Goal: Information Seeking & Learning: Check status

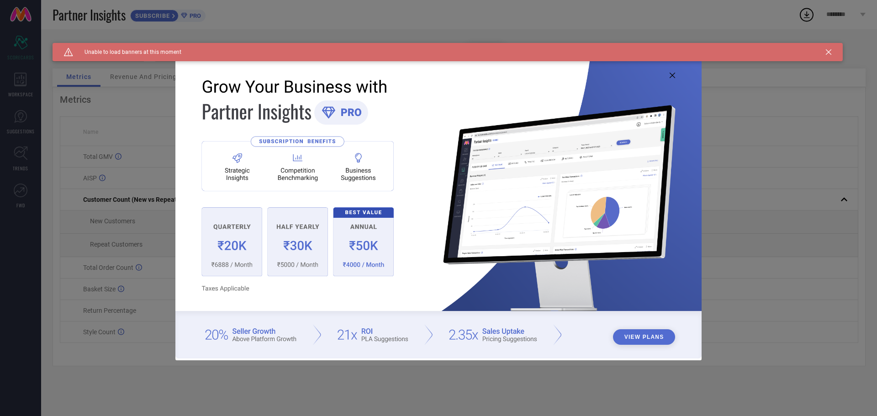
click at [673, 76] on icon at bounding box center [672, 75] width 5 height 5
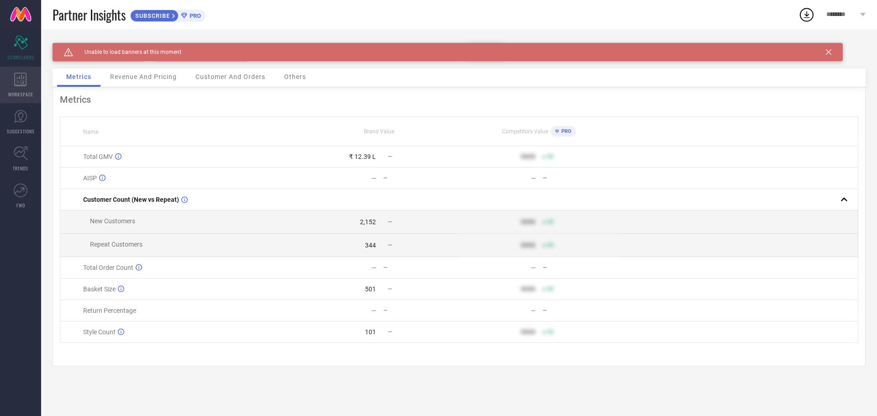
click at [23, 88] on div "WORKSPACE" at bounding box center [20, 85] width 41 height 37
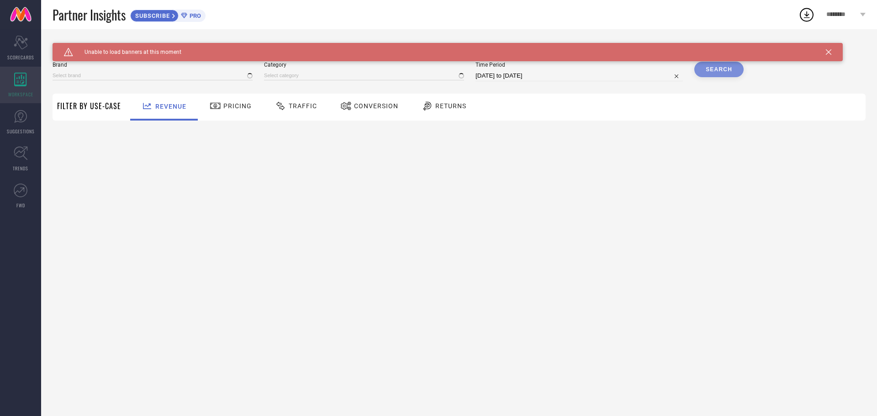
type input "MONTREZ"
type input "All"
click at [24, 48] on icon at bounding box center [21, 43] width 14 height 14
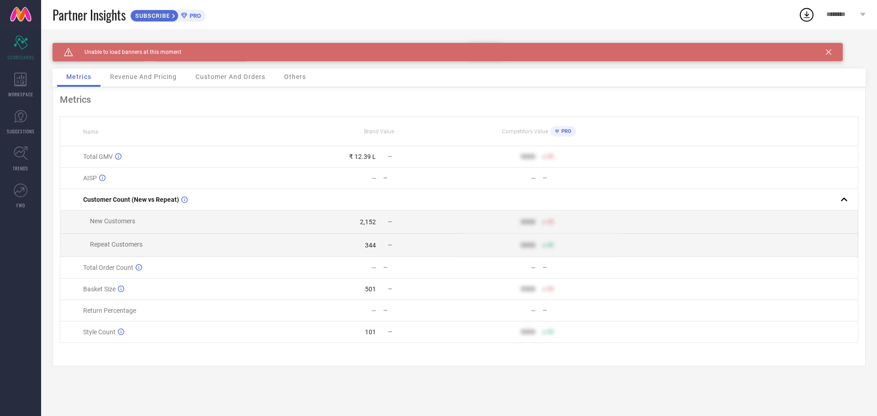
click at [238, 53] on div "Caution Created with Sketch. Unable to load banners at this moment" at bounding box center [448, 52] width 790 height 18
click at [170, 51] on span "Unable to load banners at this moment" at bounding box center [127, 52] width 108 height 6
click at [826, 52] on div "Caution Created with Sketch. Unable to load banners at this moment" at bounding box center [448, 52] width 790 height 18
click at [165, 82] on div "Revenue And Pricing" at bounding box center [143, 78] width 85 height 18
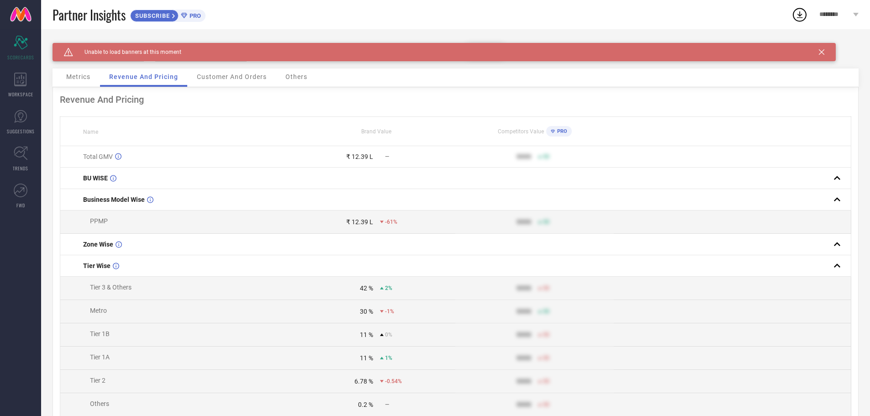
click at [252, 78] on span "Customer And Orders" at bounding box center [232, 76] width 70 height 7
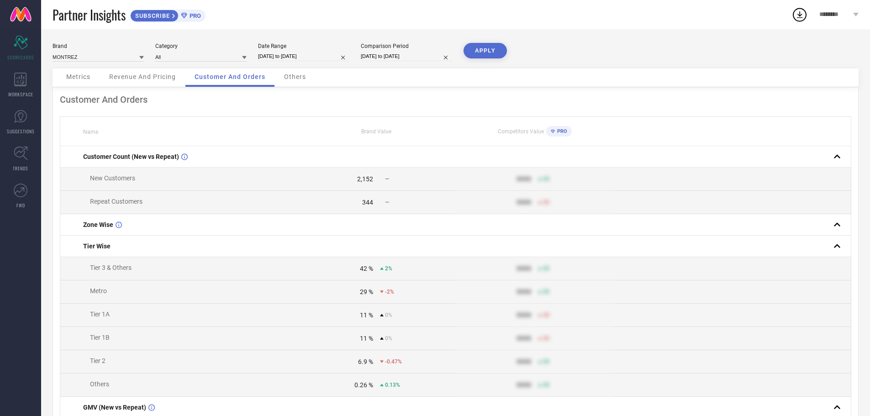
click at [147, 76] on span "Revenue And Pricing" at bounding box center [142, 76] width 67 height 7
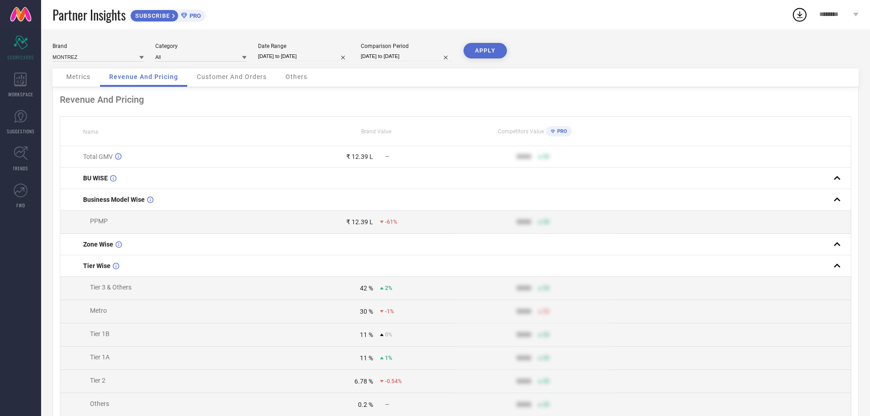
select select "7"
select select "2025"
select select "8"
select select "2025"
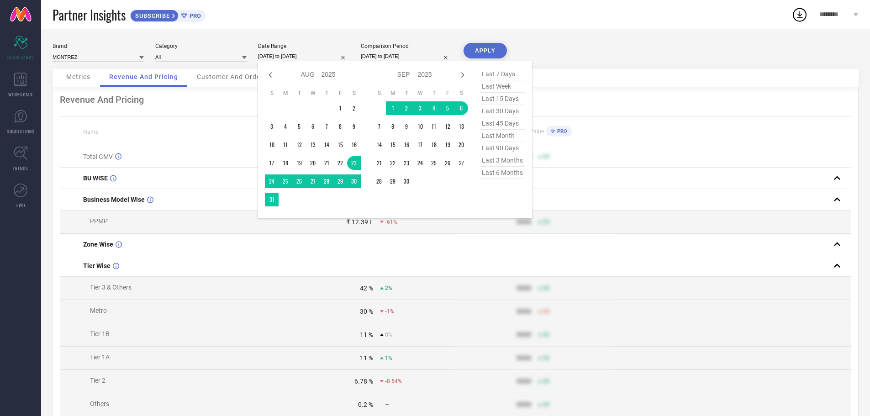
click at [320, 55] on input "[DATE] to [DATE]" at bounding box center [303, 57] width 91 height 10
click at [339, 109] on td "1" at bounding box center [341, 108] width 14 height 14
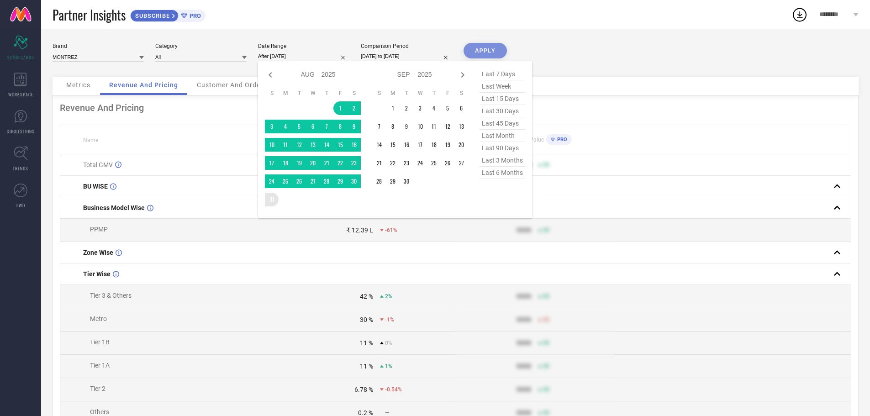
type input "[DATE] to [DATE]"
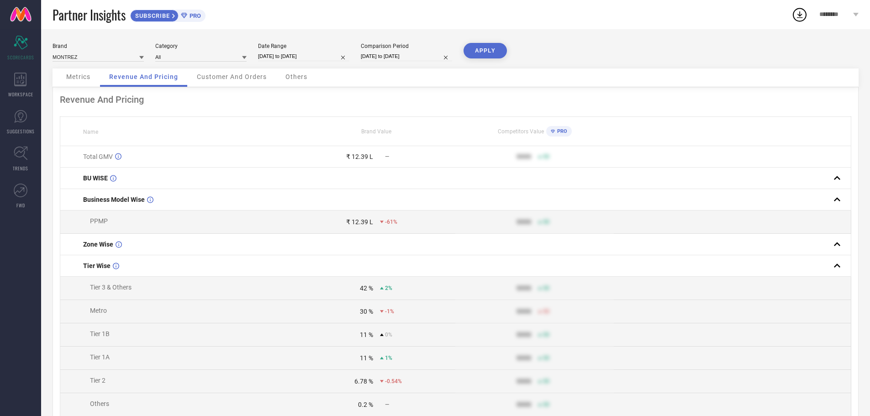
click at [403, 53] on input "[DATE] to [DATE]" at bounding box center [406, 57] width 91 height 10
select select "6"
select select "2025"
select select "7"
select select "2025"
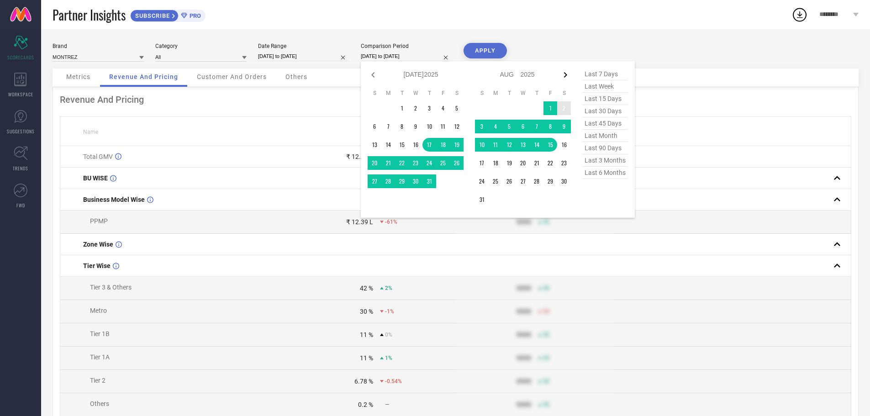
click at [566, 76] on icon at bounding box center [565, 74] width 3 height 5
select select "7"
select select "2025"
select select "8"
select select "2025"
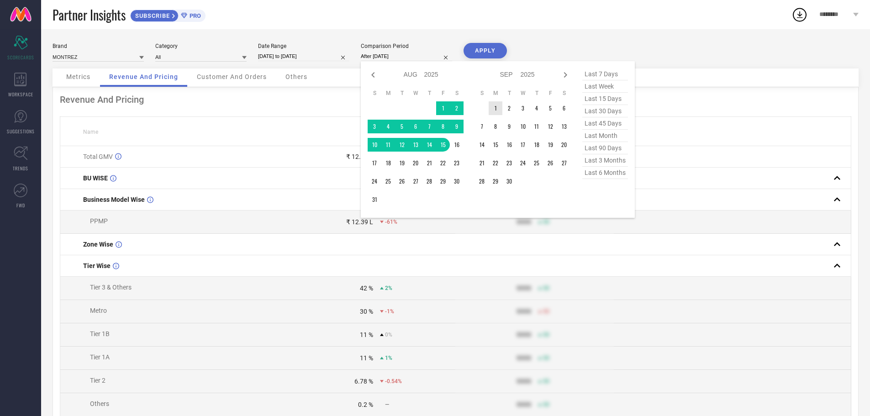
click at [496, 110] on td "1" at bounding box center [496, 108] width 14 height 14
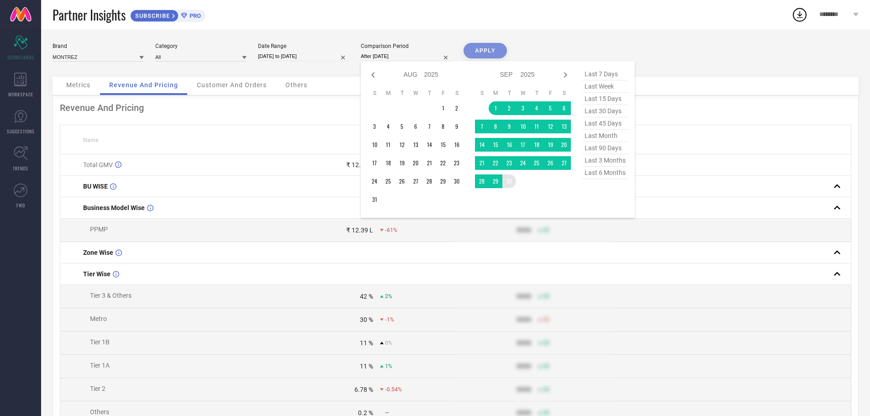
type input "[DATE] to [DATE]"
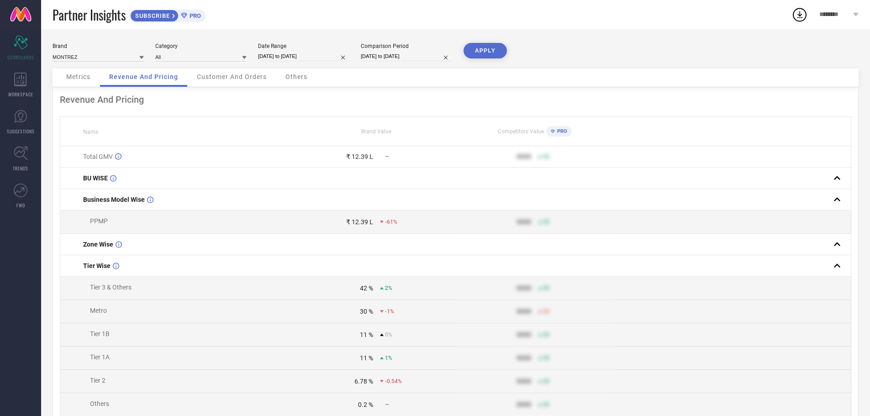
click at [486, 47] on button "APPLY" at bounding box center [485, 51] width 43 height 16
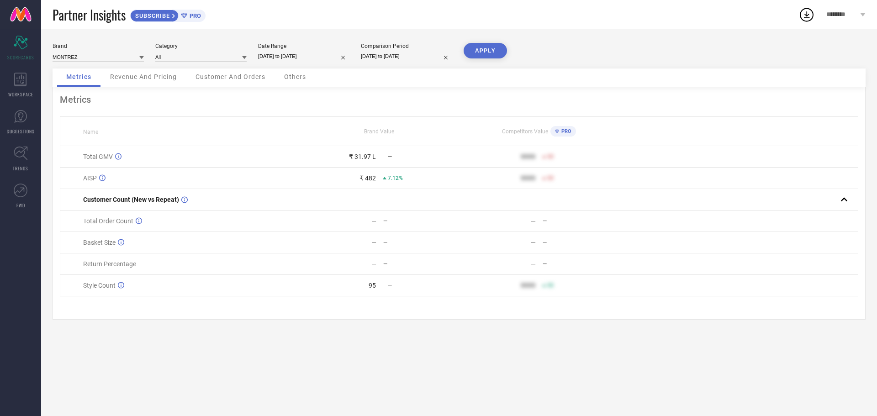
click at [295, 55] on input "[DATE] to [DATE]" at bounding box center [303, 57] width 91 height 10
select select "7"
select select "2025"
select select "8"
select select "2025"
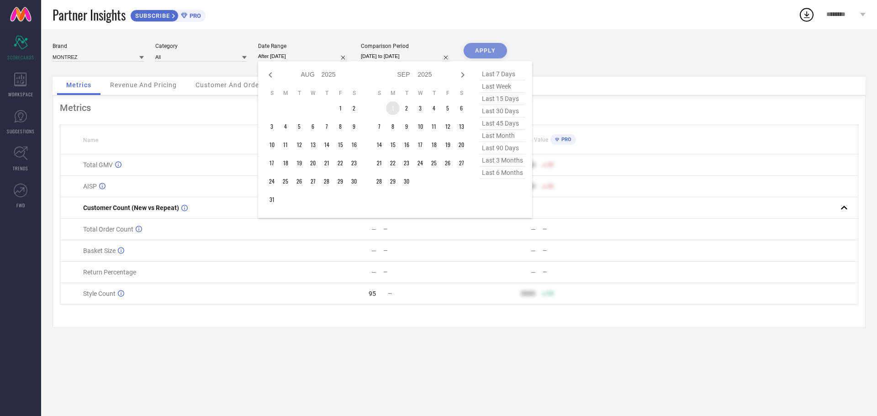
click at [396, 107] on td "1" at bounding box center [393, 108] width 14 height 14
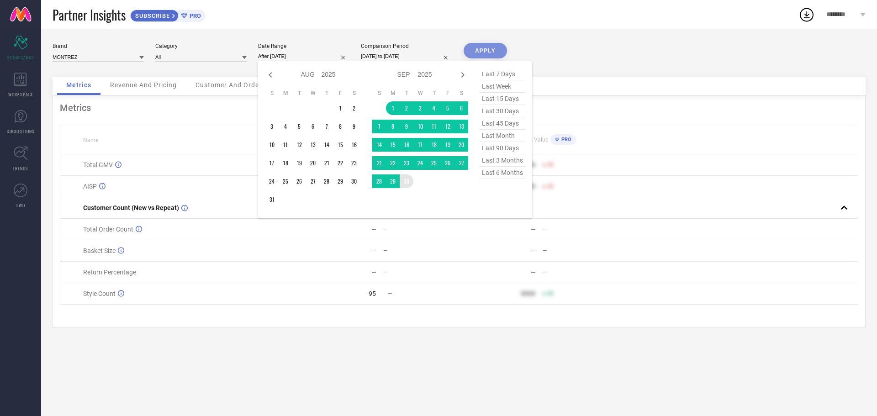
type input "[DATE] to [DATE]"
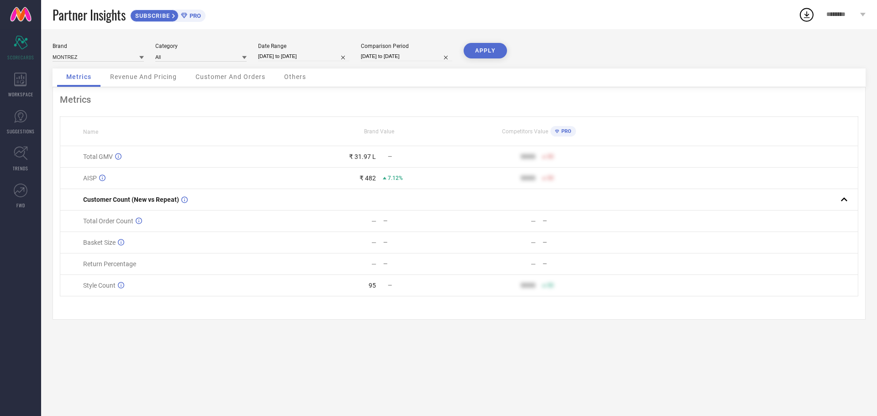
select select "8"
select select "2025"
select select "9"
select select "2025"
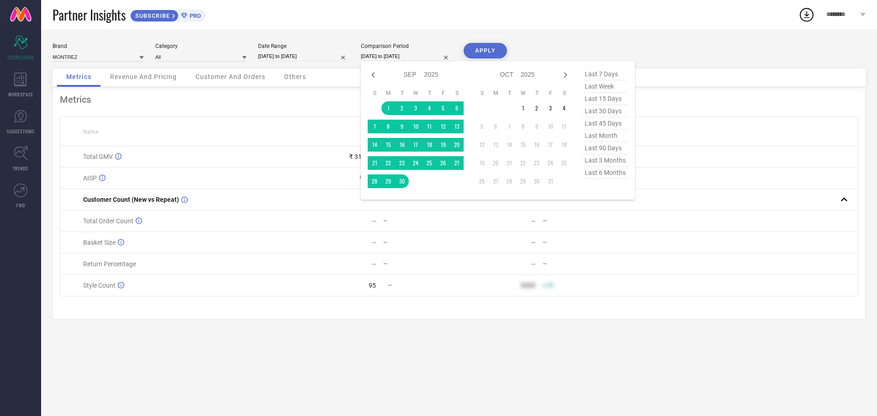
click at [401, 53] on input "[DATE] to [DATE]" at bounding box center [406, 57] width 91 height 10
click at [524, 107] on td "1" at bounding box center [523, 108] width 14 height 14
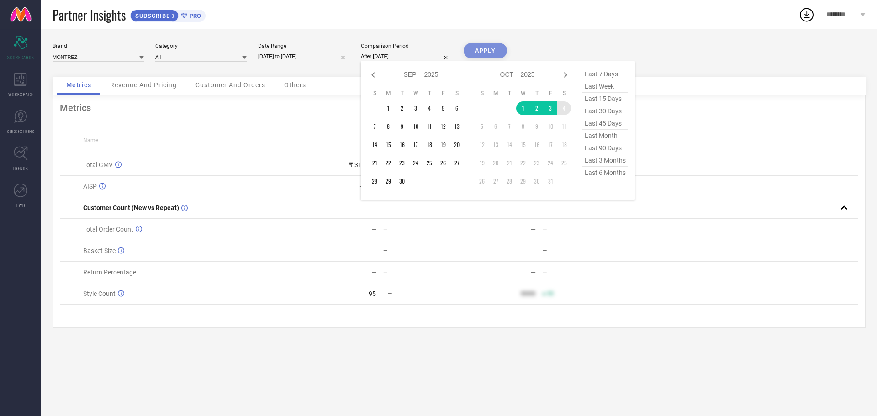
type input "[DATE] to [DATE]"
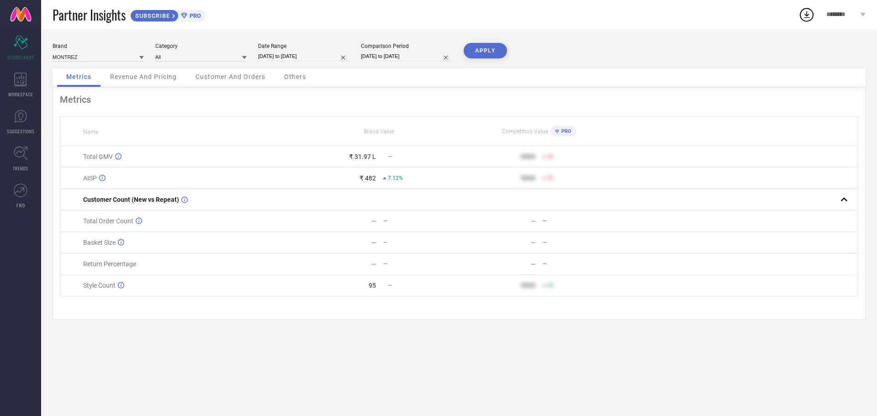
click at [479, 50] on button "APPLY" at bounding box center [485, 51] width 43 height 16
click at [1, 165] on link "TRENDS" at bounding box center [20, 159] width 41 height 37
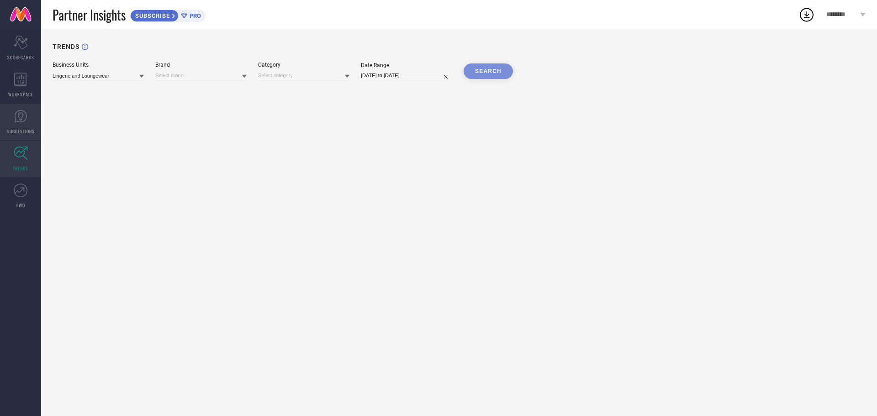
click at [30, 126] on link "SUGGESTIONS" at bounding box center [20, 122] width 41 height 37
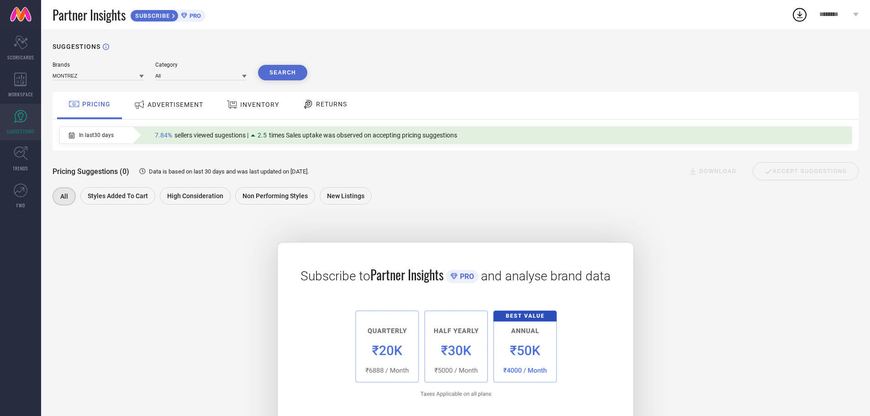
click at [182, 104] on span "ADVERTISEMENT" at bounding box center [176, 104] width 56 height 7
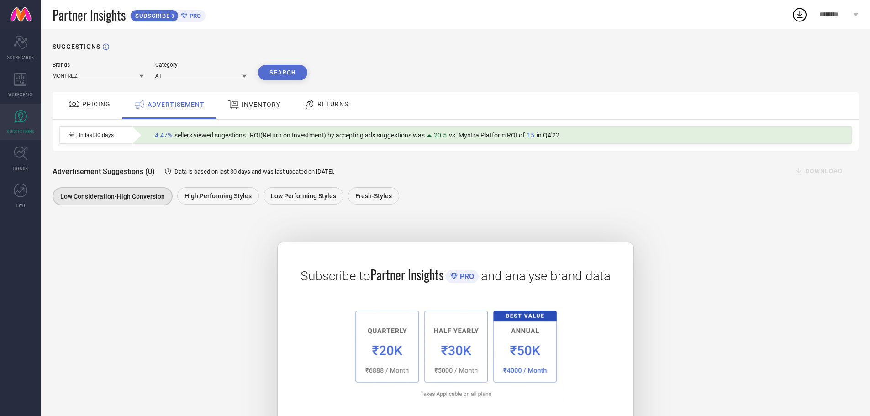
click at [265, 103] on span "INVENTORY" at bounding box center [261, 104] width 39 height 7
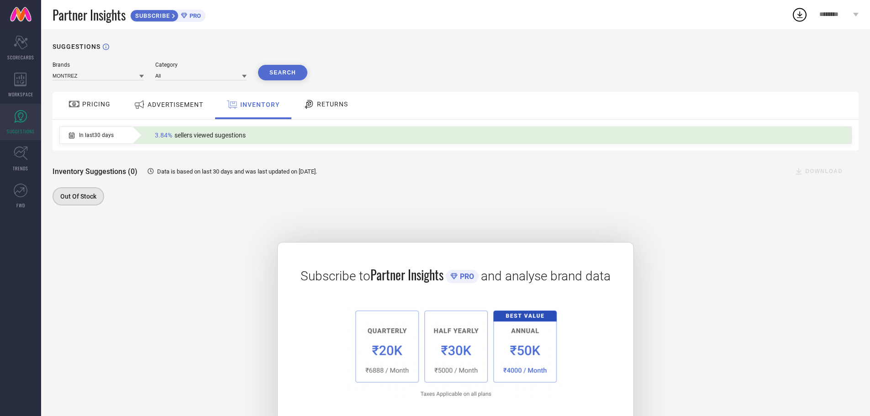
click at [317, 107] on span "RETURNS" at bounding box center [332, 104] width 31 height 7
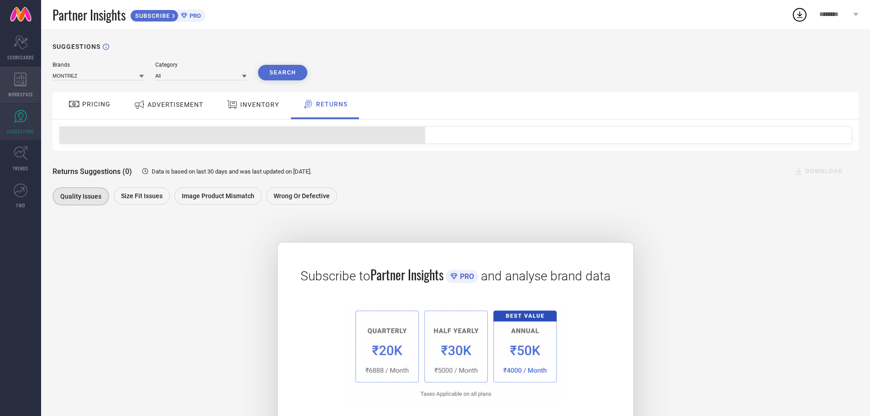
click at [34, 87] on div "WORKSPACE" at bounding box center [20, 85] width 41 height 37
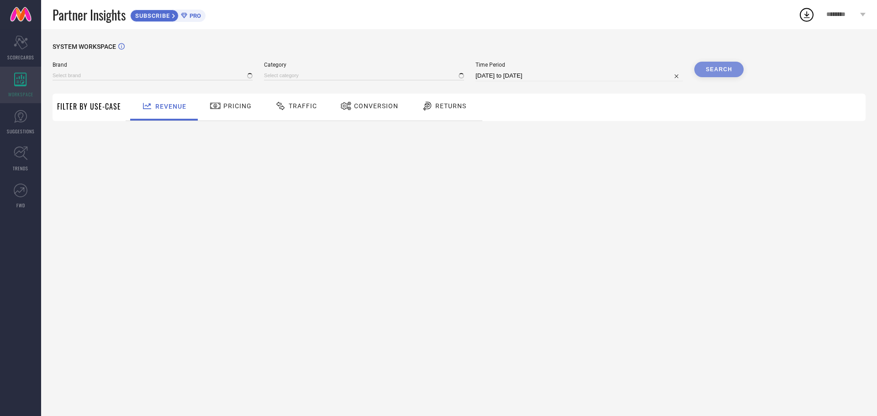
type input "MONTREZ"
type input "All"
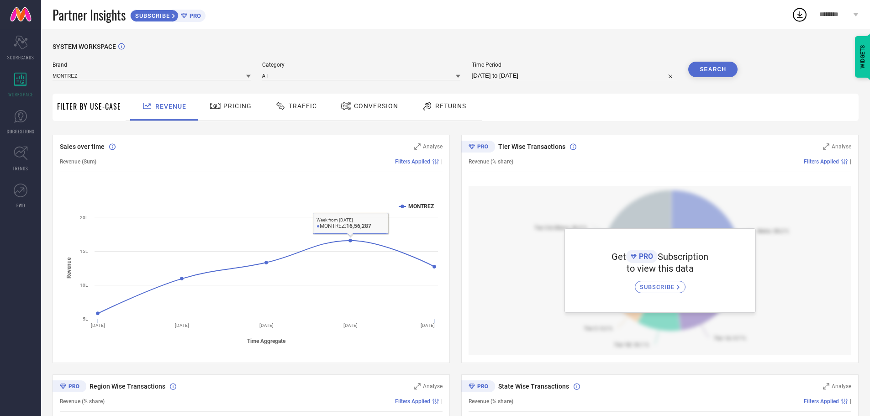
click at [236, 108] on span "Pricing" at bounding box center [237, 105] width 28 height 7
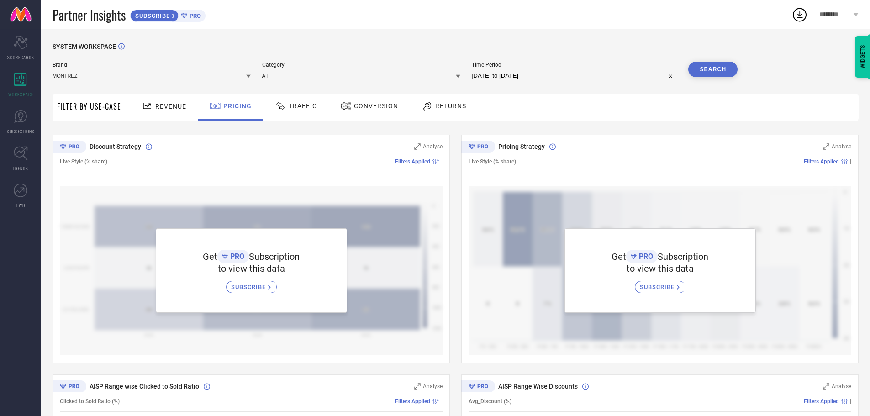
click at [308, 104] on span "Traffic" at bounding box center [303, 105] width 28 height 7
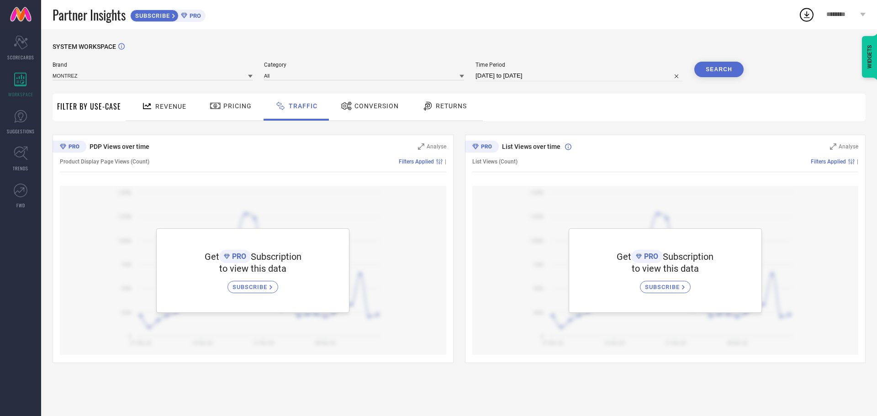
click at [368, 107] on span "Conversion" at bounding box center [377, 105] width 44 height 7
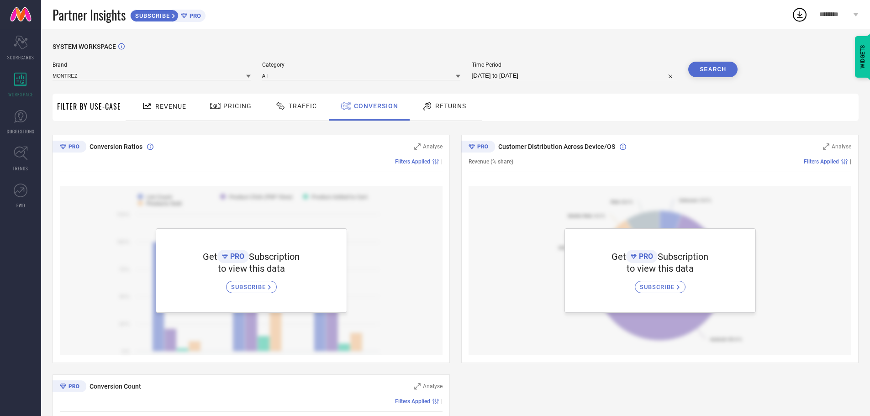
click at [435, 105] on span "Returns" at bounding box center [450, 105] width 31 height 7
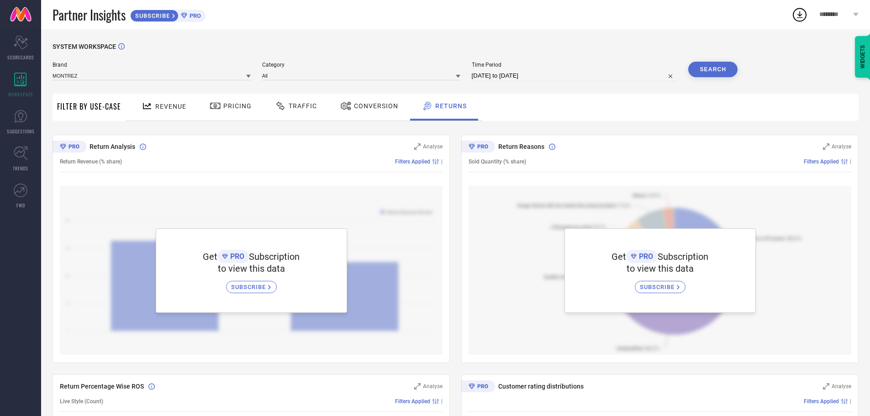
click at [159, 108] on span "Revenue" at bounding box center [170, 106] width 31 height 7
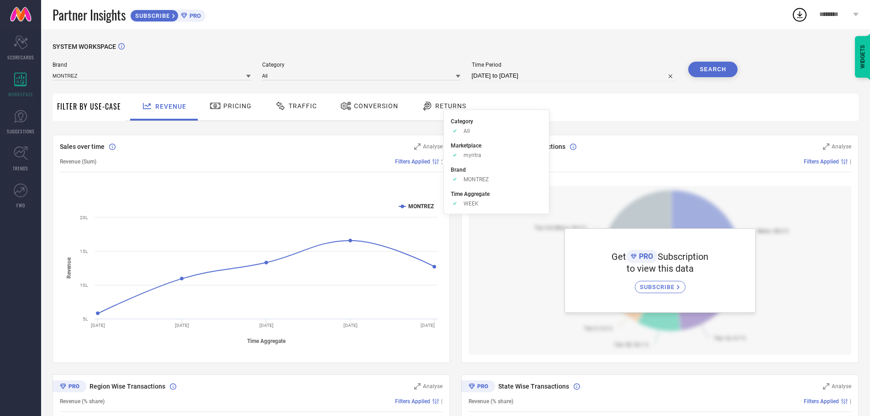
click at [428, 162] on span "Filters Applied" at bounding box center [412, 162] width 35 height 6
click at [482, 73] on input "[DATE] to [DATE]" at bounding box center [575, 75] width 206 height 11
select select "8"
select select "2025"
select select "9"
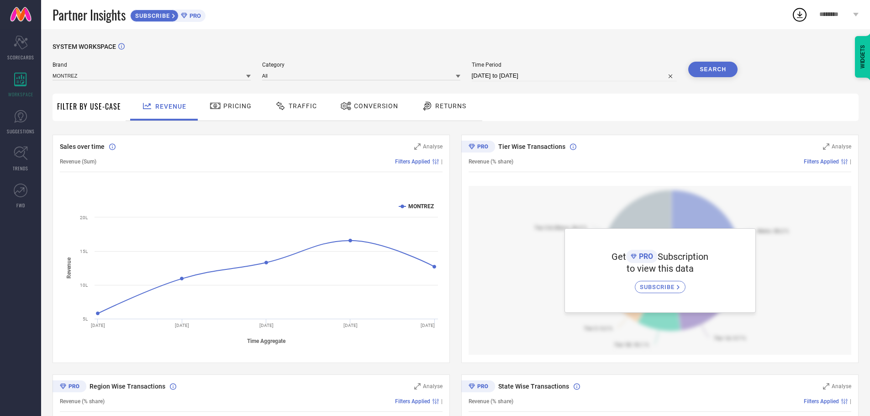
select select "2025"
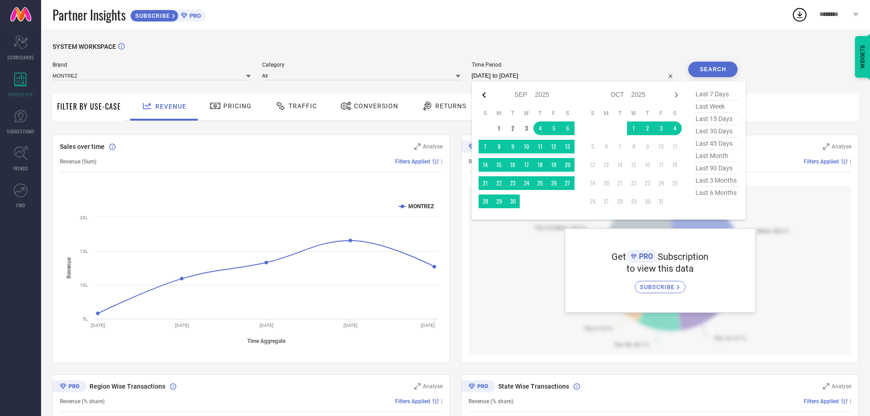
click at [488, 97] on icon at bounding box center [484, 95] width 11 height 11
select select "7"
select select "2025"
select select "8"
select select "2025"
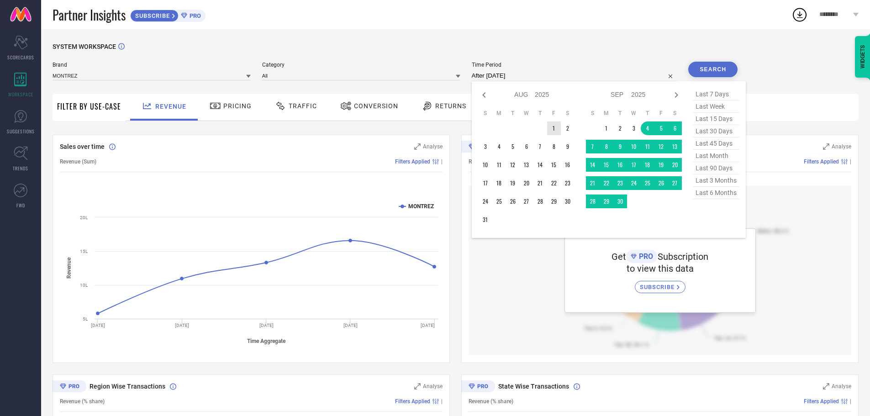
click at [553, 129] on td "1" at bounding box center [554, 129] width 14 height 14
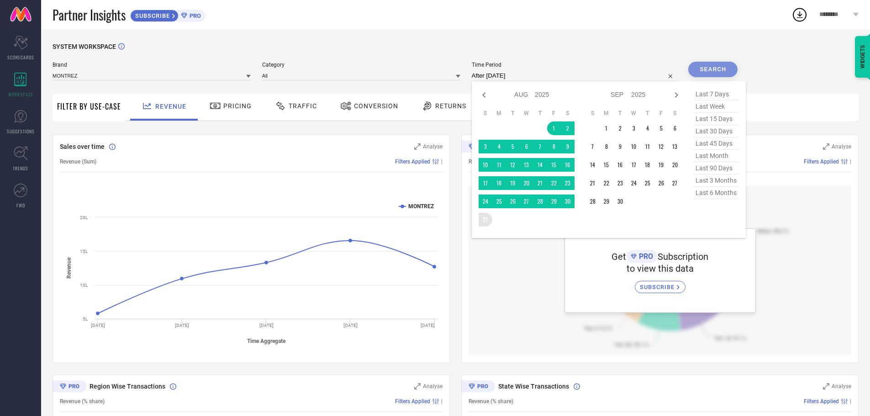
type input "[DATE] to [DATE]"
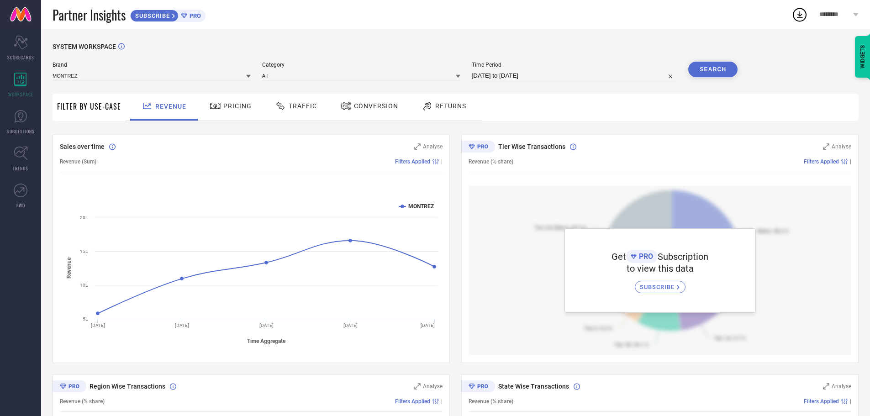
click at [713, 69] on button "Search" at bounding box center [713, 70] width 49 height 16
